Goal: Navigation & Orientation: Find specific page/section

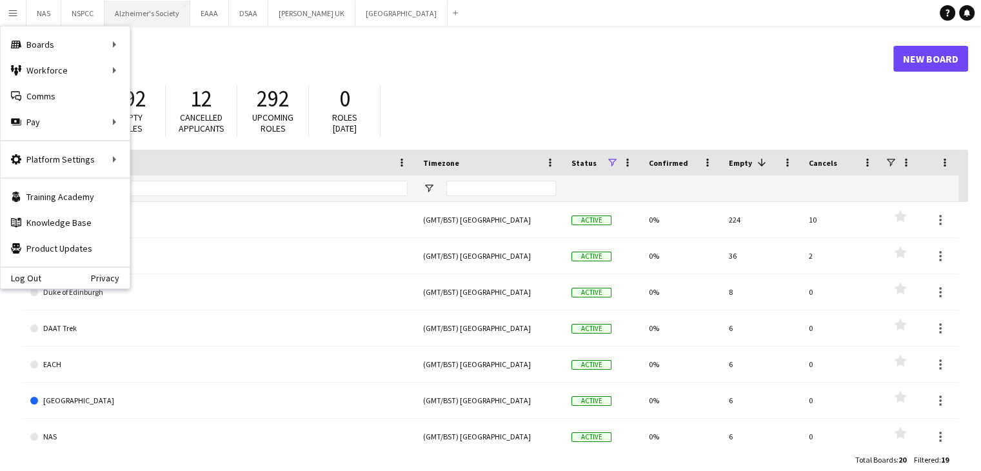
click at [152, 14] on button "Alzheimer's Society Close" at bounding box center [147, 13] width 86 height 25
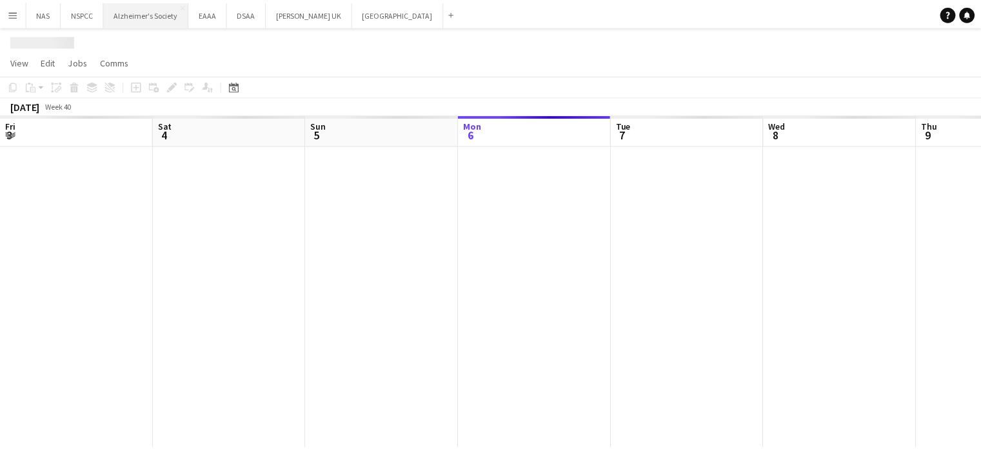
scroll to position [0, 308]
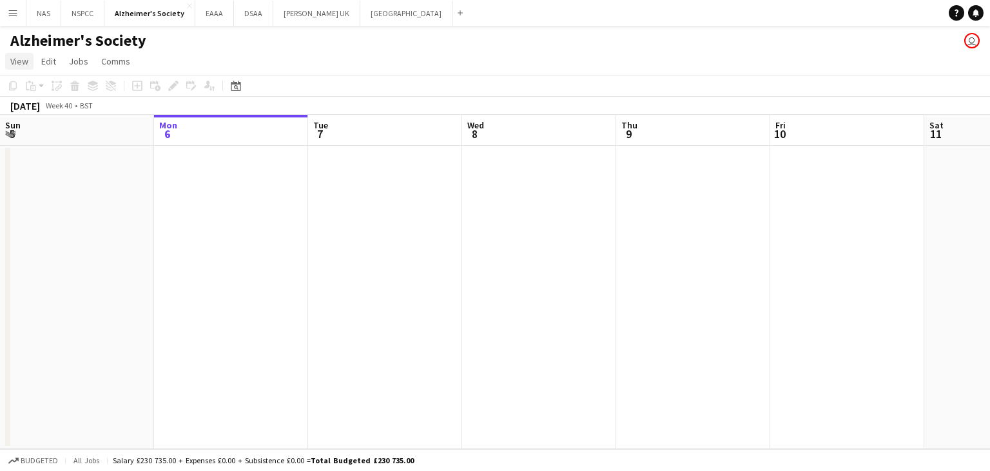
click at [19, 64] on span "View" at bounding box center [19, 61] width 18 height 12
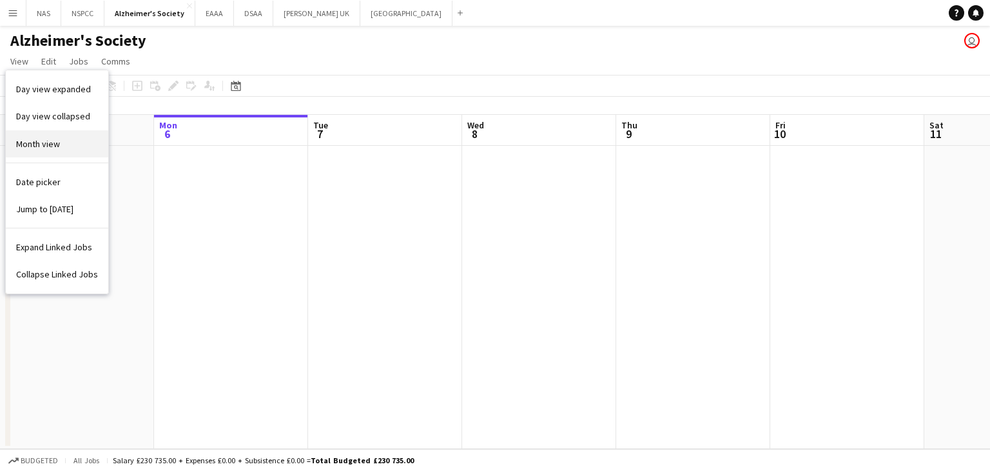
click at [33, 150] on link "Month view" at bounding box center [57, 143] width 103 height 27
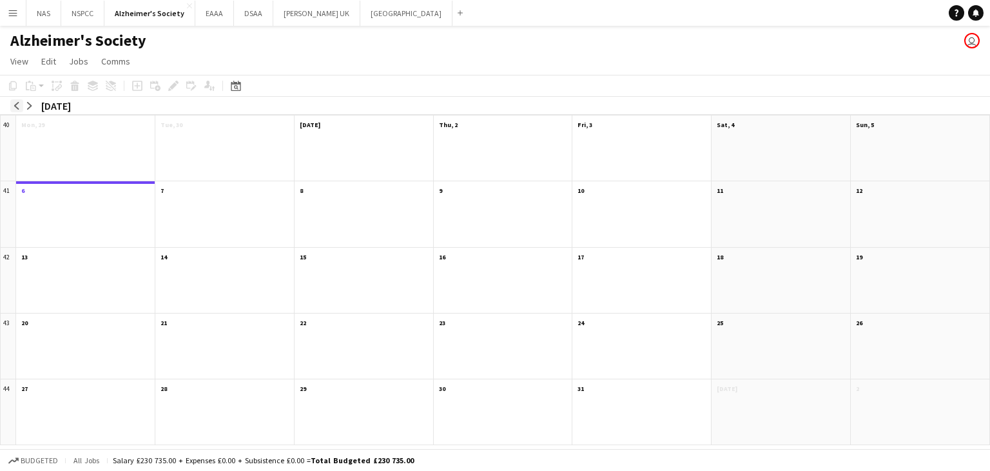
click at [14, 104] on app-icon "arrow-left" at bounding box center [17, 106] width 8 height 8
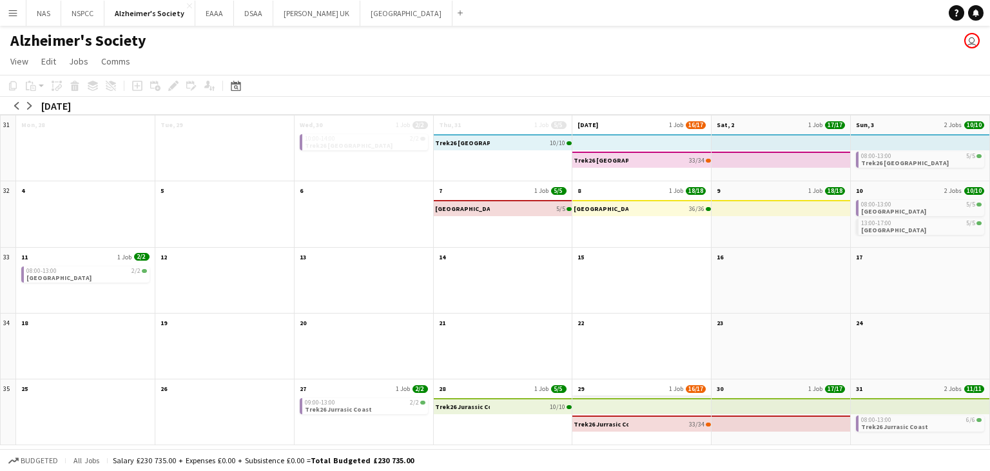
click at [609, 392] on app-month-view-date-header "29 1 Job 16/17" at bounding box center [641, 387] width 139 height 16
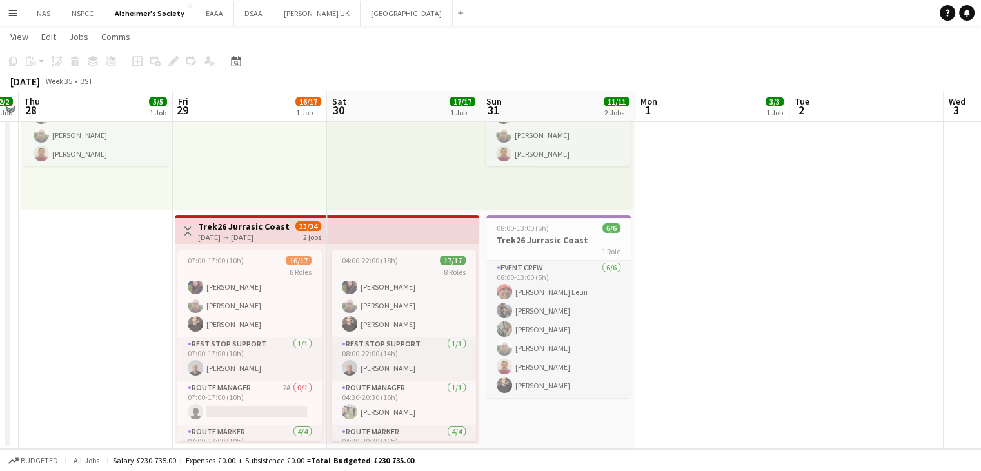
scroll to position [227, 0]
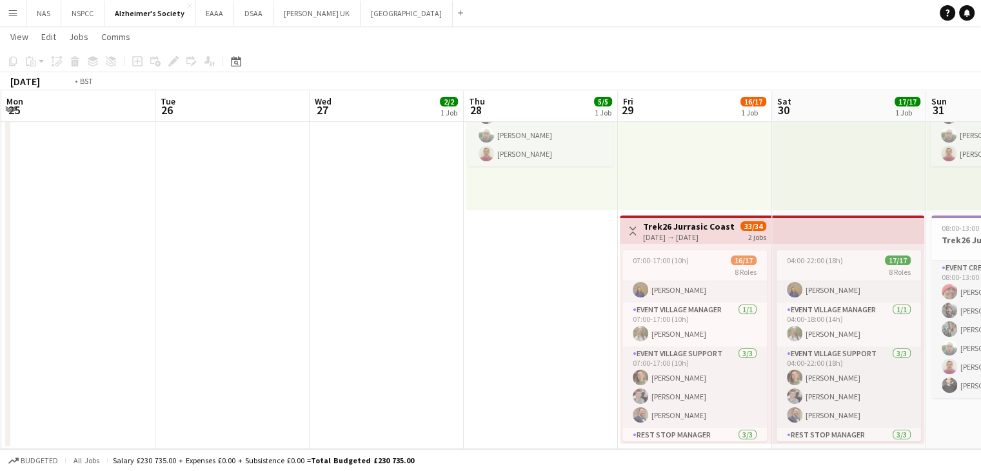
drag, startPoint x: 157, startPoint y: 306, endPoint x: 910, endPoint y: 351, distance: 754.3
click at [910, 351] on app-calendar-viewport "Sat 23 Sun 24 Mon 25 Tue 26 Wed 27 2/2 1 Job Thu 28 5/5 1 Job Fri 29 16/17 1 Jo…" at bounding box center [490, 166] width 981 height 566
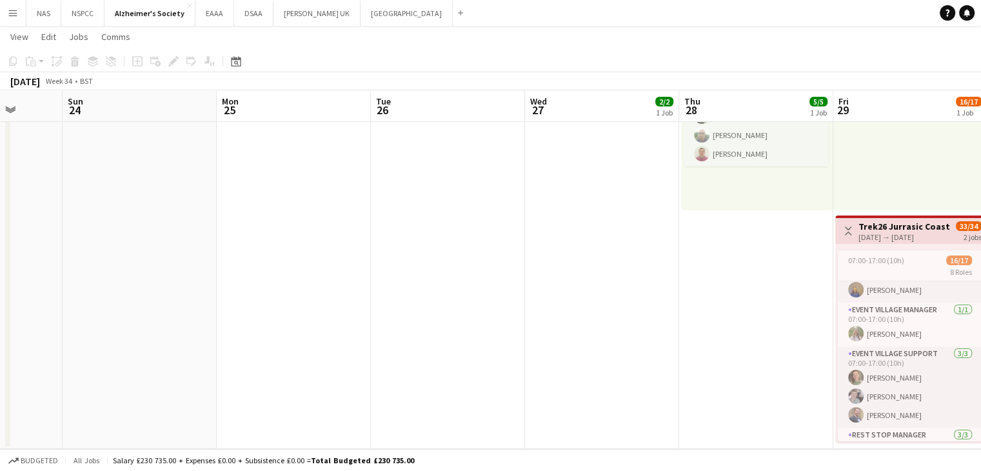
drag, startPoint x: 562, startPoint y: 364, endPoint x: 990, endPoint y: 315, distance: 430.8
click at [980, 315] on html "Menu Boards Boards Boards All jobs Status Workforce Workforce My Workforce Recr…" at bounding box center [490, 151] width 981 height 638
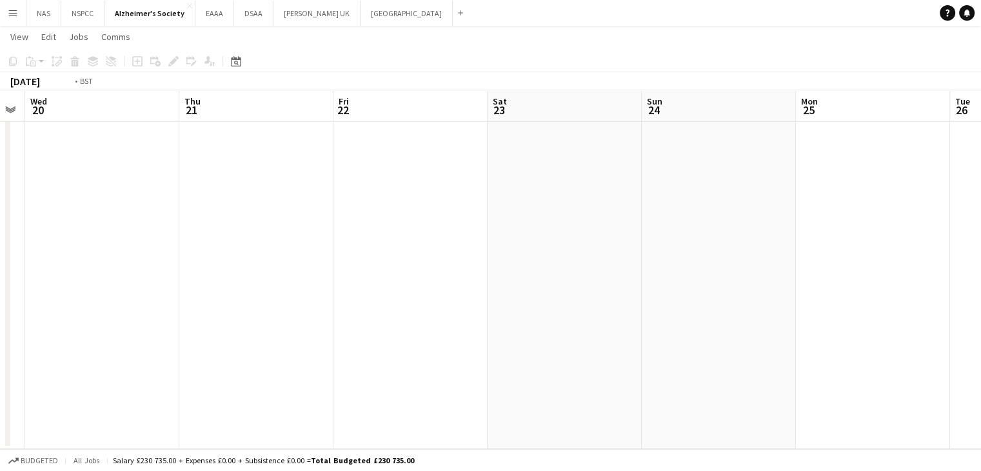
drag, startPoint x: 426, startPoint y: 403, endPoint x: 933, endPoint y: 308, distance: 515.6
click at [940, 309] on app-calendar-viewport "Mon 18 Tue 19 Wed 20 Thu 21 Fri 22 Sat 23 Sun 24 Mon 25 Tue 26 Wed 27 2/2 1 Job…" at bounding box center [490, 166] width 981 height 566
